Goal: Information Seeking & Learning: Learn about a topic

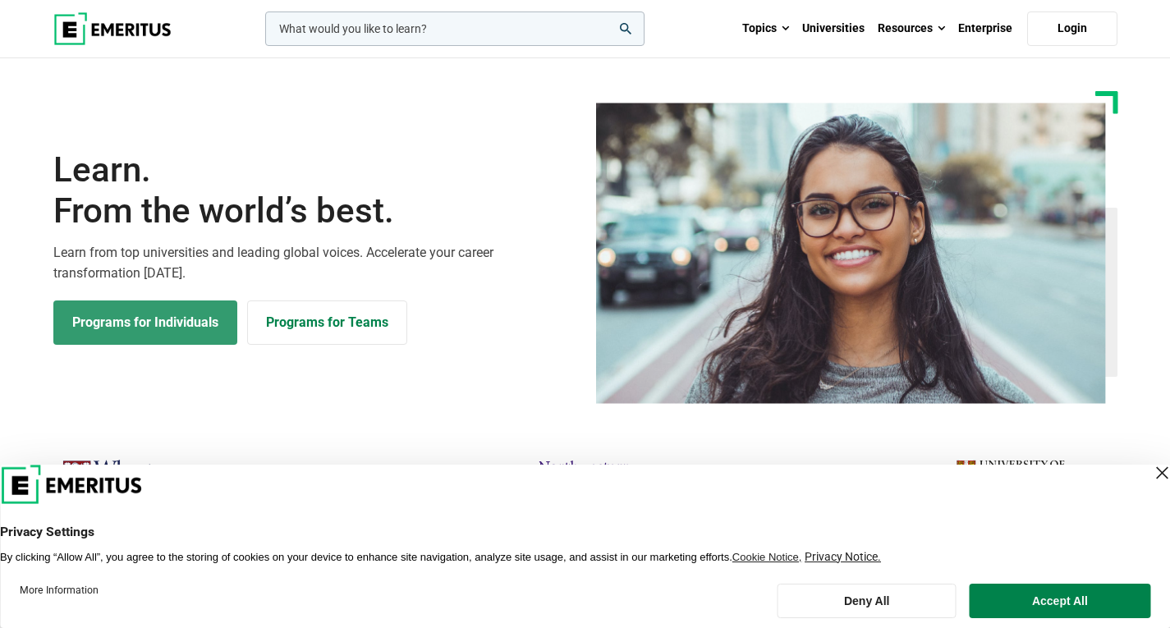
click at [183, 332] on link "Programs for Individuals" at bounding box center [145, 322] width 184 height 44
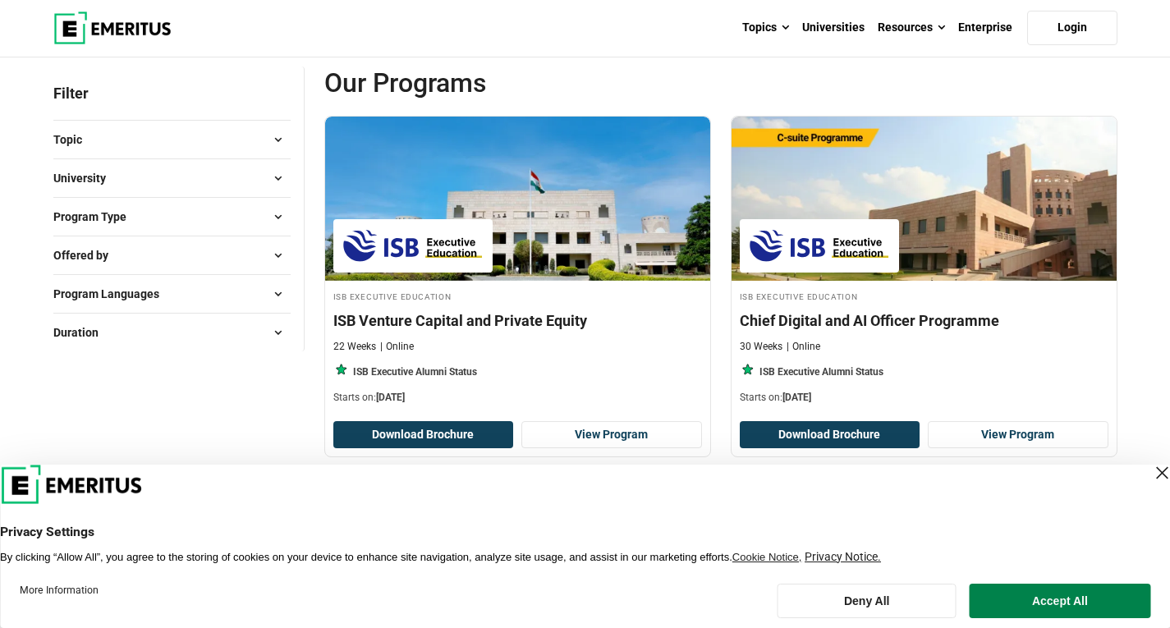
scroll to position [185, 0]
click at [202, 147] on button "Topic" at bounding box center [171, 139] width 237 height 25
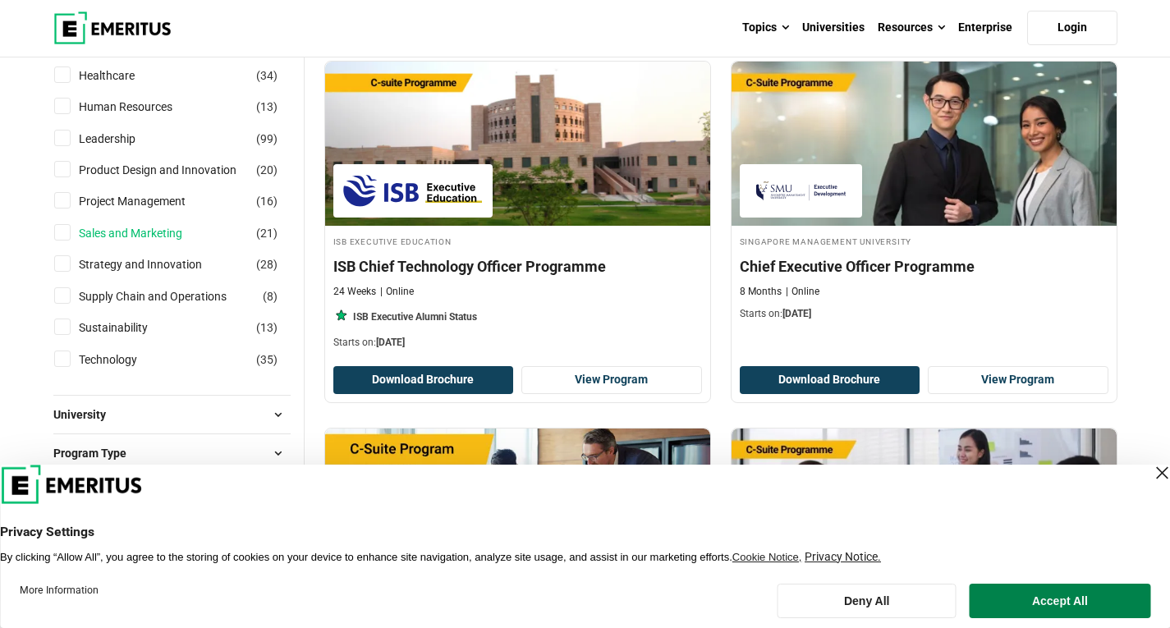
scroll to position [606, 0]
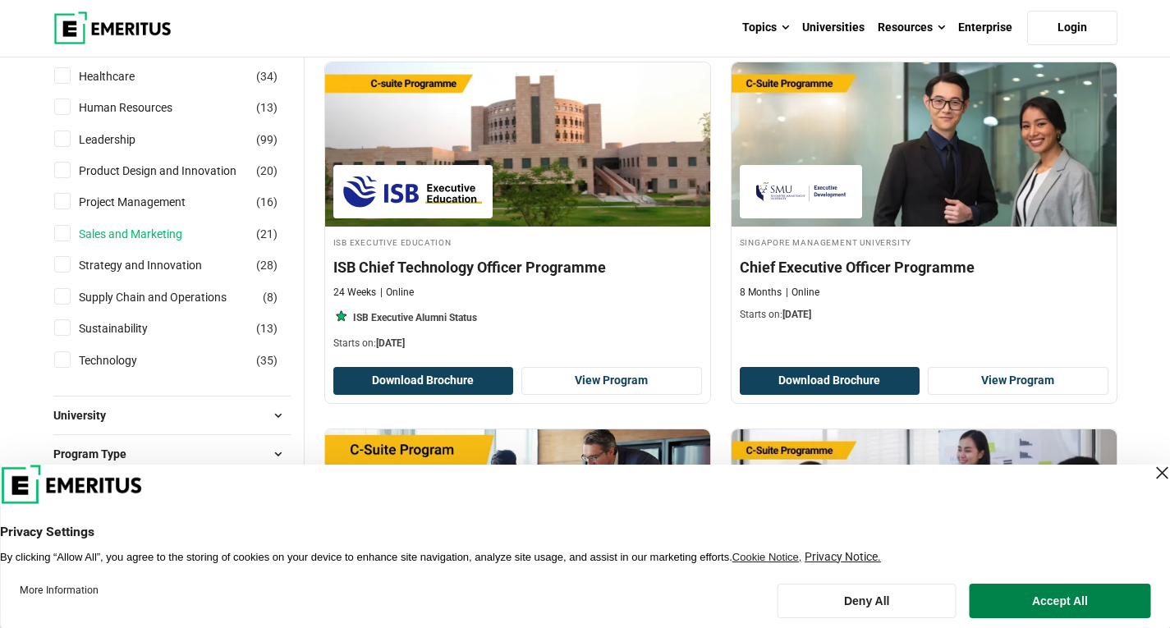
click at [142, 240] on link "Sales and Marketing" at bounding box center [147, 234] width 136 height 18
checkbox input "true"
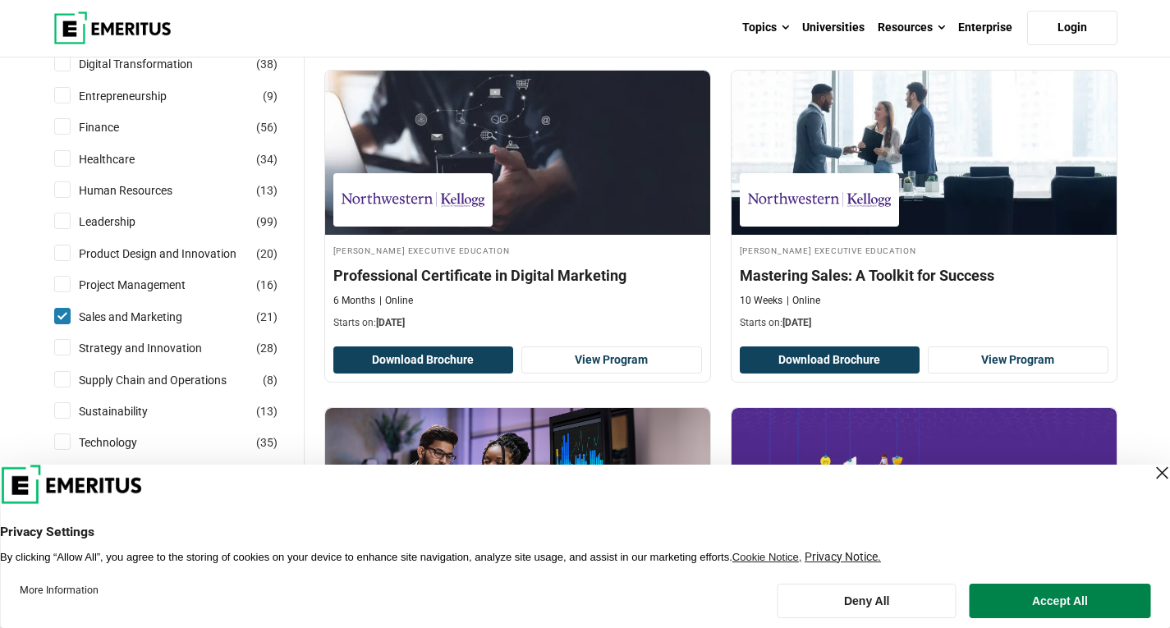
click at [72, 309] on label "Sales and Marketing ( 21 )" at bounding box center [144, 317] width 145 height 18
click at [71, 309] on input "Sales and Marketing ( 21 )" at bounding box center [62, 316] width 16 height 16
checkbox input "false"
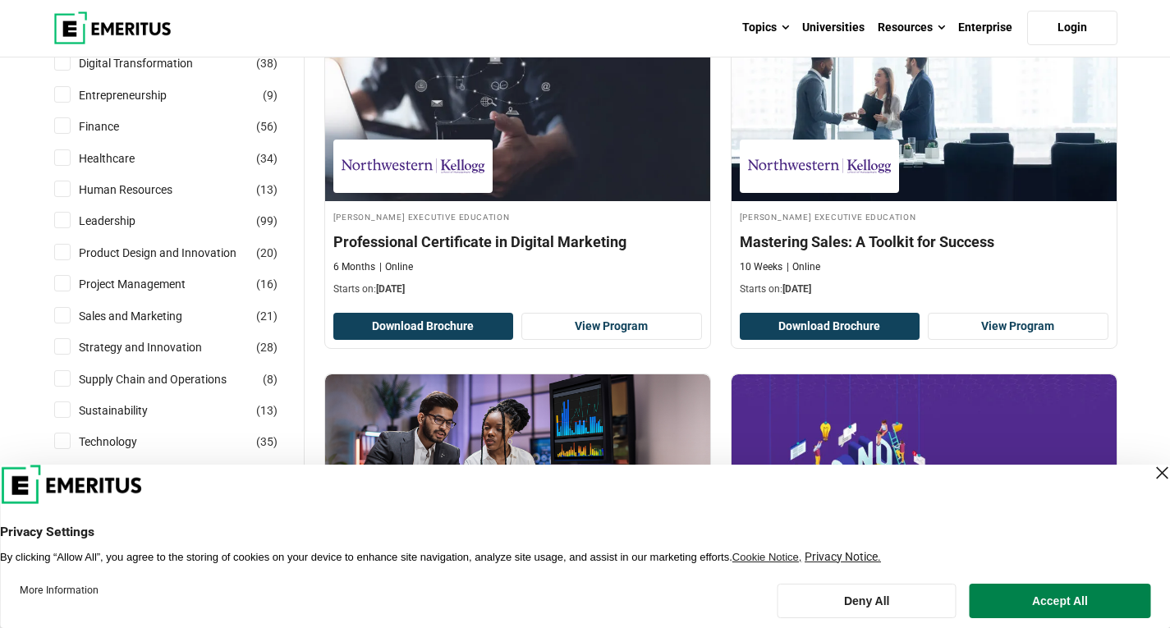
click at [75, 344] on label "Strategy and Innovation ( 28 )" at bounding box center [154, 347] width 165 height 18
click at [71, 344] on input "Strategy and Innovation ( 28 )" at bounding box center [62, 346] width 16 height 16
checkbox input "true"
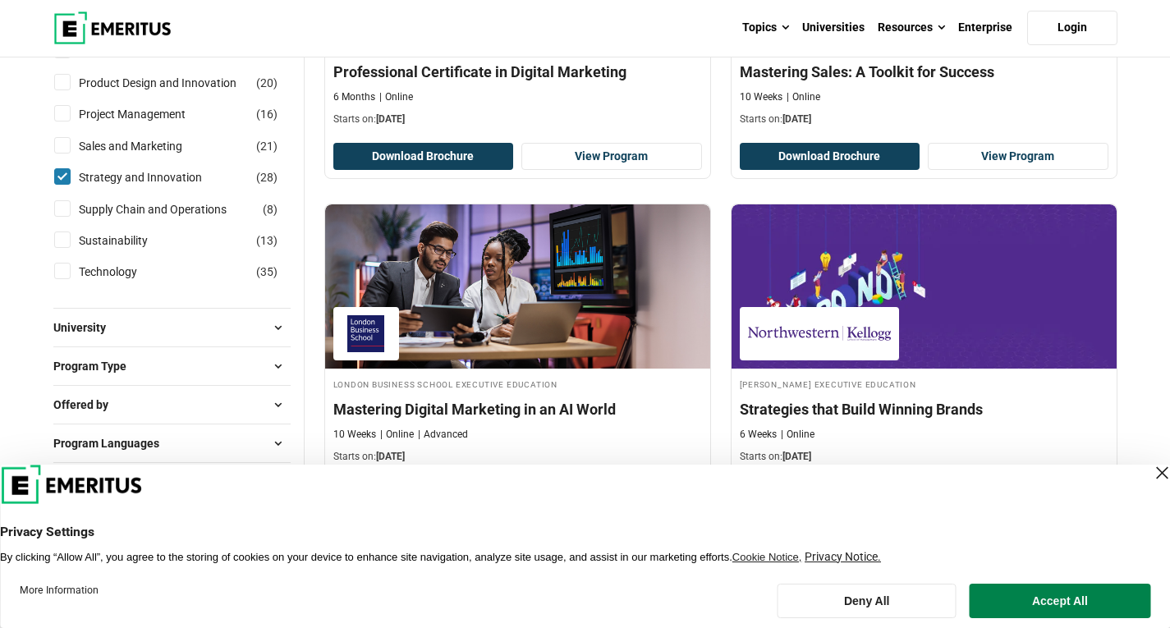
scroll to position [779, 0]
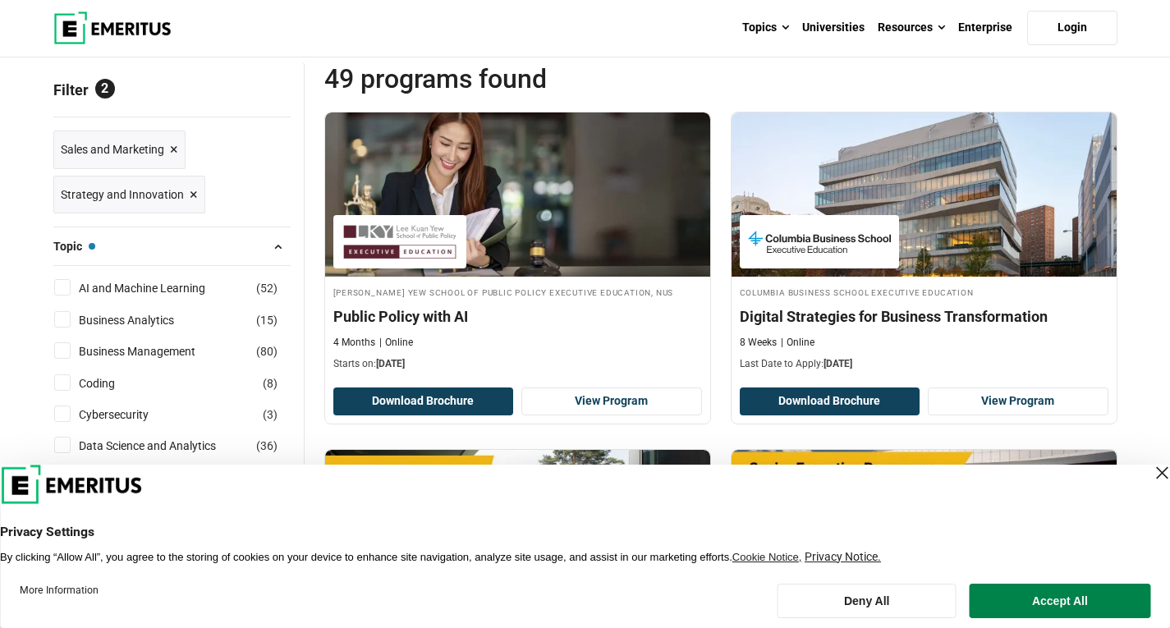
scroll to position [190, 0]
click at [1150, 471] on div "Close Layer" at bounding box center [1161, 472] width 23 height 23
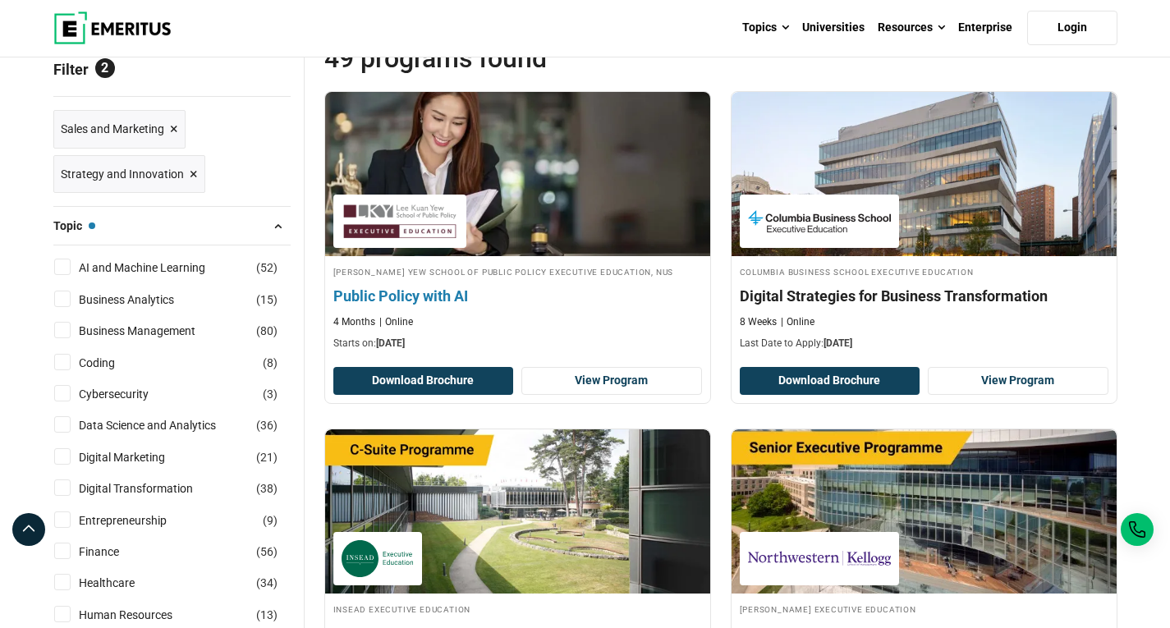
scroll to position [212, 0]
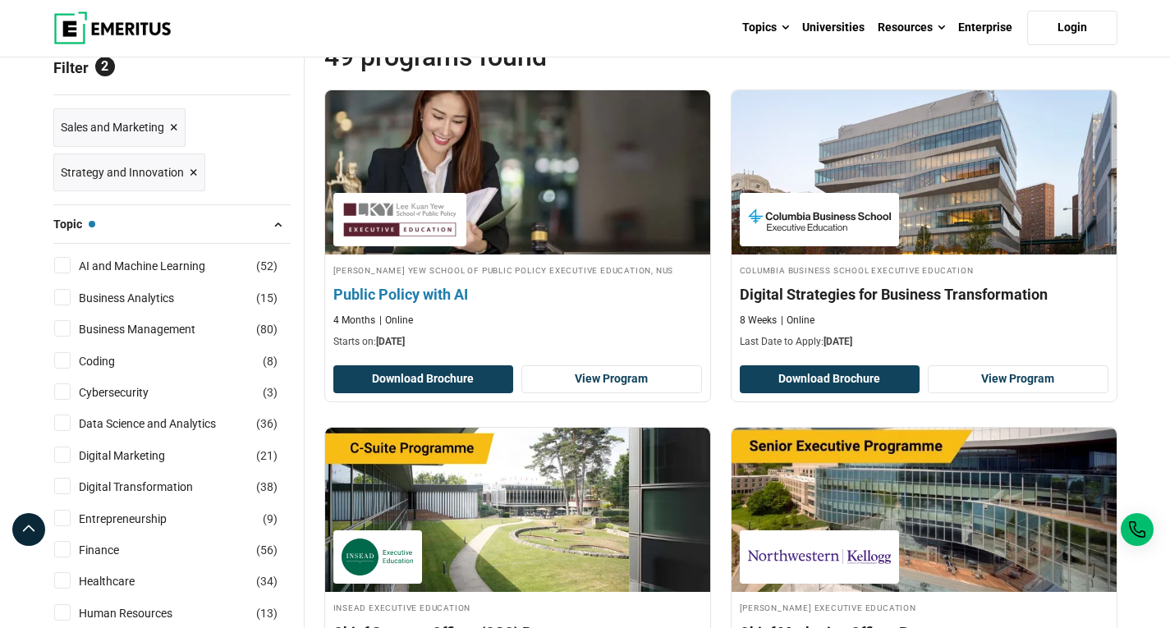
click at [434, 295] on h4 "Public Policy with AI" at bounding box center [517, 294] width 369 height 21
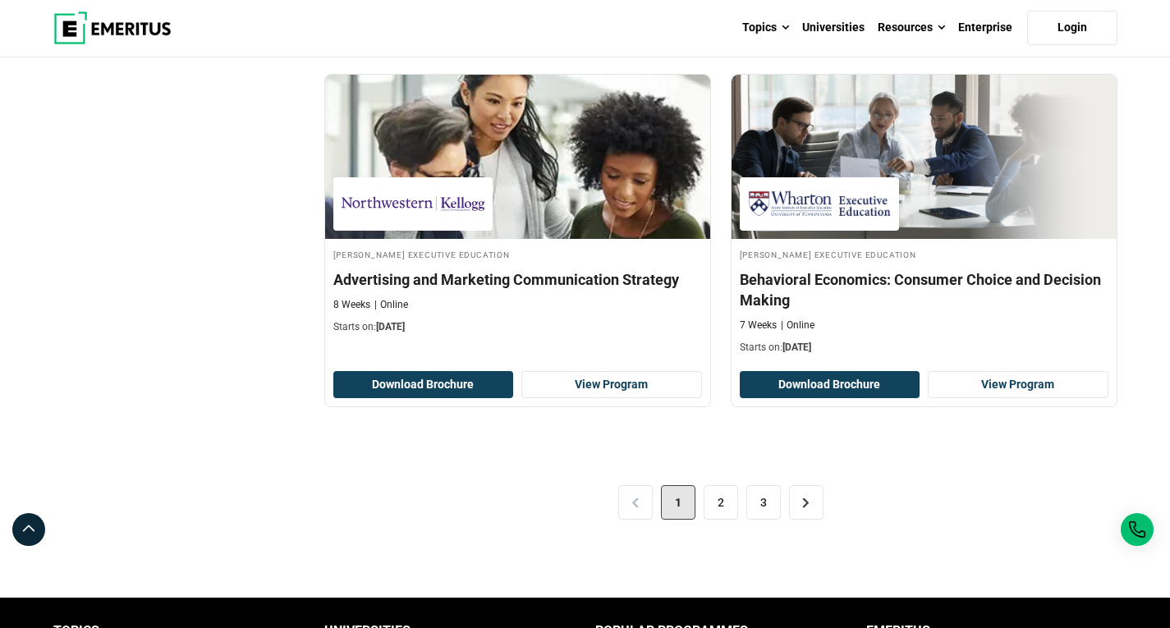
scroll to position [3327, 0]
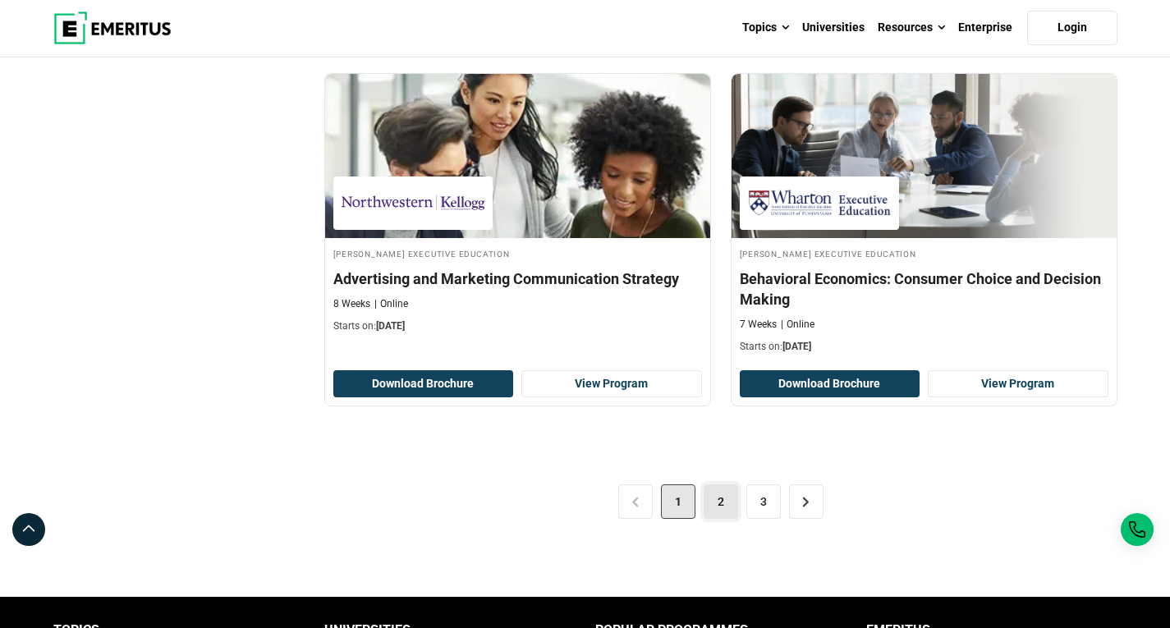
click at [712, 503] on link "2" at bounding box center [720, 501] width 34 height 34
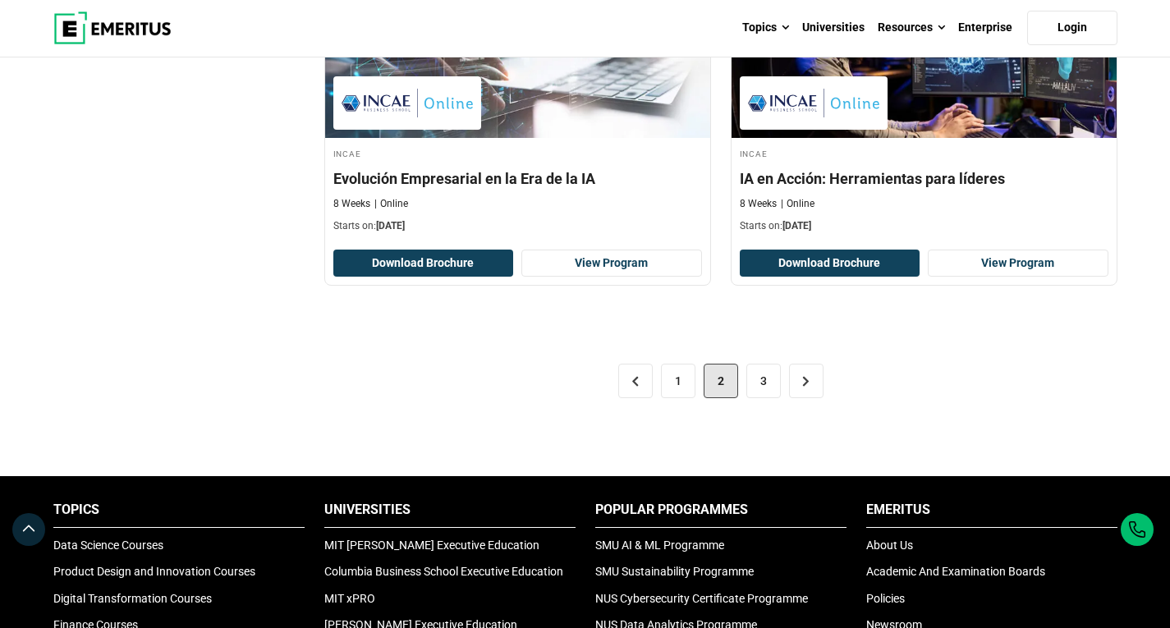
scroll to position [3423, 0]
